Goal: Transaction & Acquisition: Purchase product/service

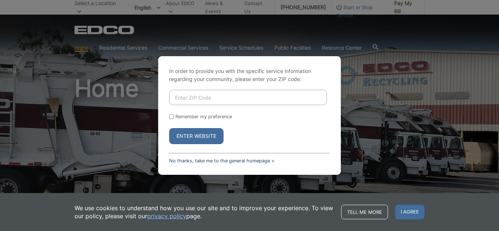
click at [229, 161] on link "No thanks, take me to the general homepage >" at bounding box center [221, 160] width 105 height 5
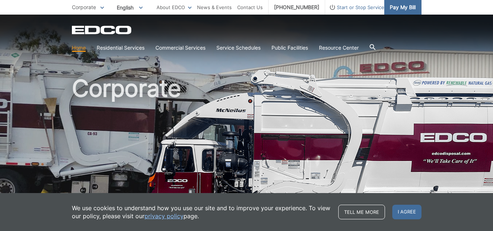
click at [402, 7] on span "Pay My Bill" at bounding box center [403, 7] width 26 height 8
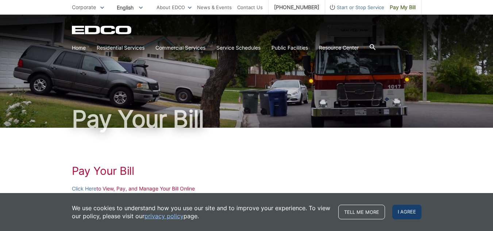
click at [408, 211] on span "I agree" at bounding box center [407, 212] width 29 height 15
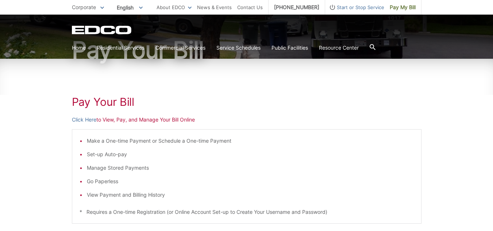
scroll to position [73, 0]
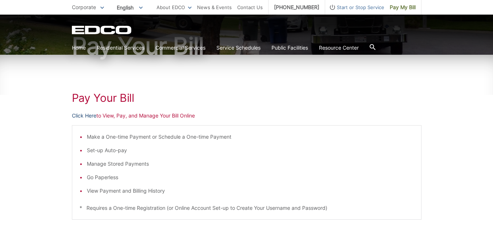
click at [85, 116] on link "Click Here" at bounding box center [84, 116] width 24 height 8
